Goal: Task Accomplishment & Management: Understand process/instructions

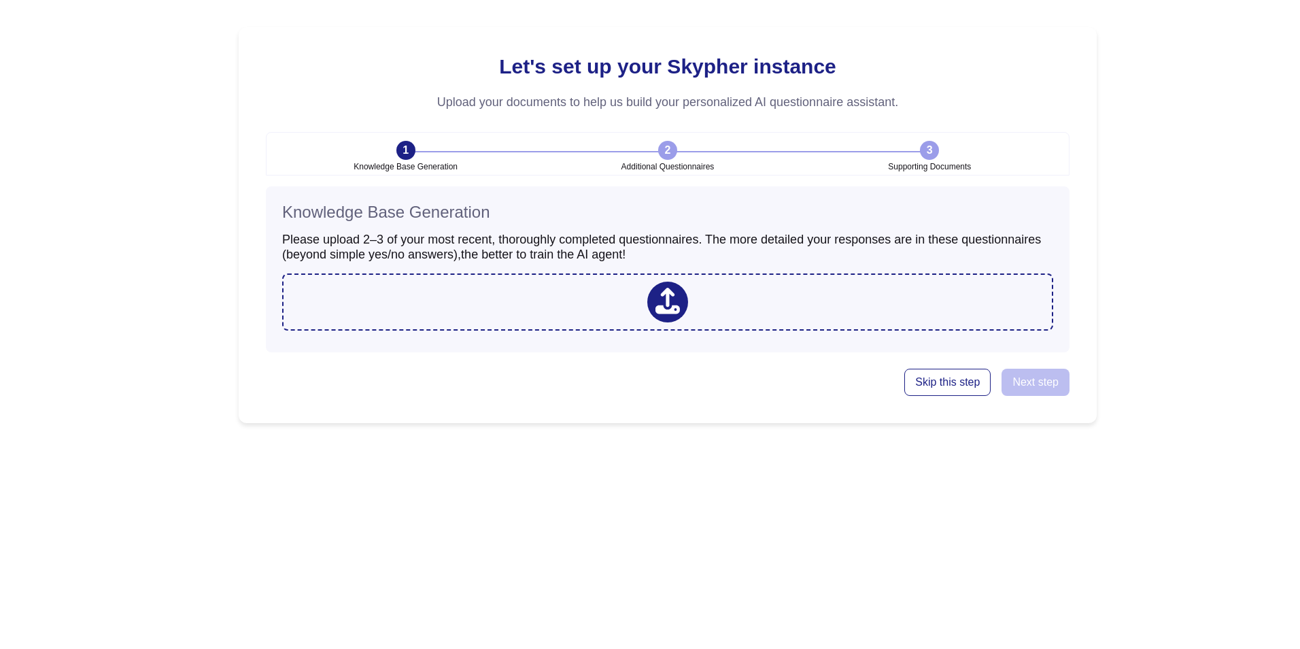
click at [220, 12] on div "Let's set up your Skypher instance Upload your documents to help us build your …" at bounding box center [667, 225] width 1265 height 450
